Goal: Navigation & Orientation: Find specific page/section

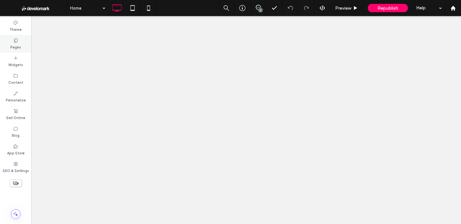
click at [12, 39] on div "Pages" at bounding box center [15, 44] width 31 height 18
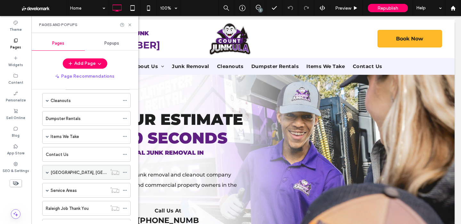
scroll to position [255, 0]
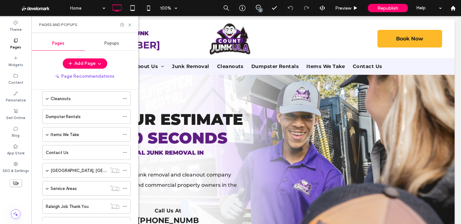
drag, startPoint x: 74, startPoint y: 187, endPoint x: 134, endPoint y: 47, distance: 151.8
click at [74, 187] on label "Service Areas" at bounding box center [64, 188] width 26 height 11
click at [130, 24] on div at bounding box center [230, 112] width 461 height 224
click at [129, 25] on icon at bounding box center [129, 24] width 5 height 5
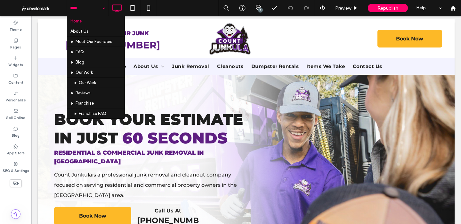
click at [103, 7] on div "Home About Us Meet Our Founders FAQ Blog Our Work Our Work Reviews Franchise Fr…" at bounding box center [88, 8] width 42 height 16
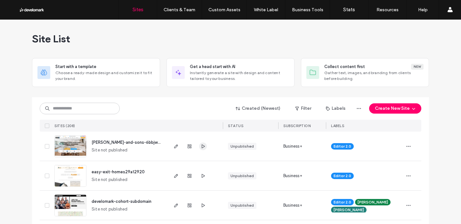
click at [199, 146] on span "button" at bounding box center [203, 146] width 8 height 8
click at [201, 174] on icon "button" at bounding box center [202, 175] width 5 height 5
